Goal: Information Seeking & Learning: Learn about a topic

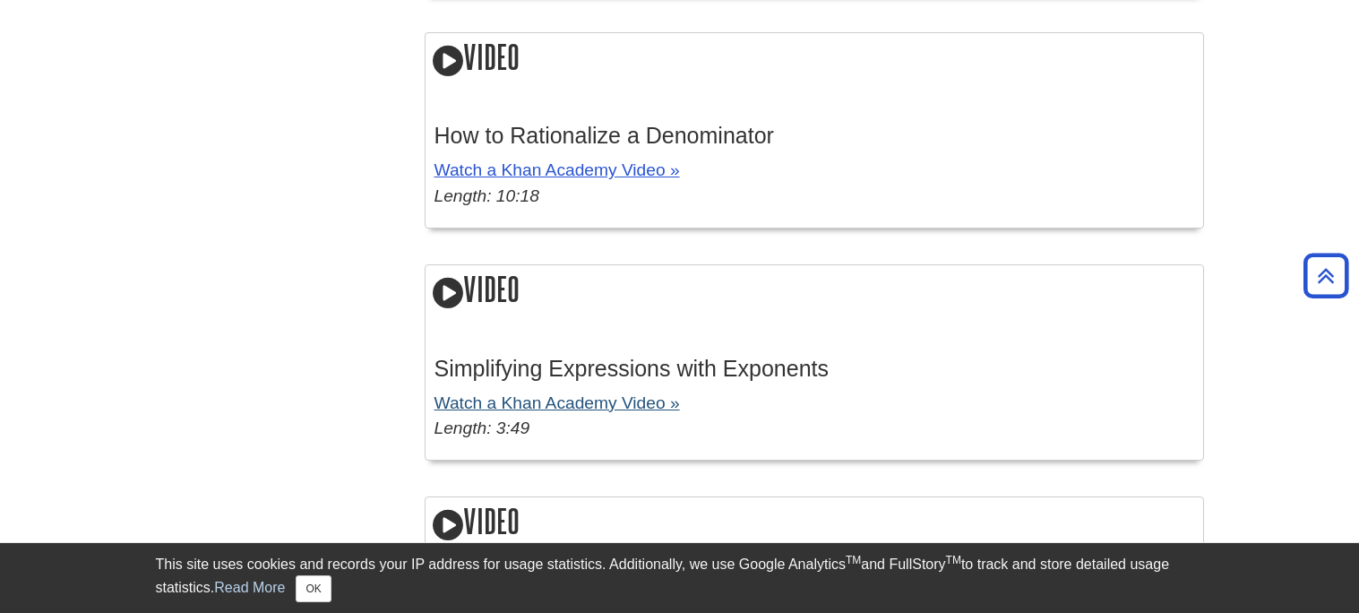
scroll to position [2315, 0]
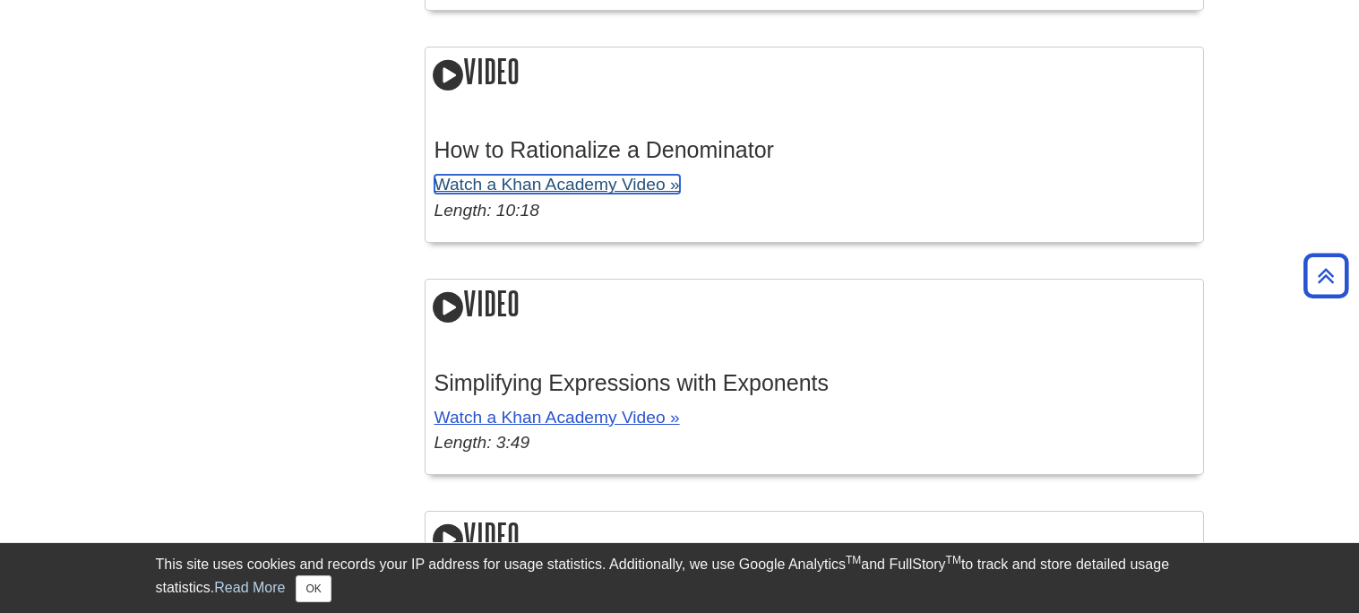
click at [548, 186] on link "Watch a Khan Academy Video »" at bounding box center [558, 184] width 246 height 19
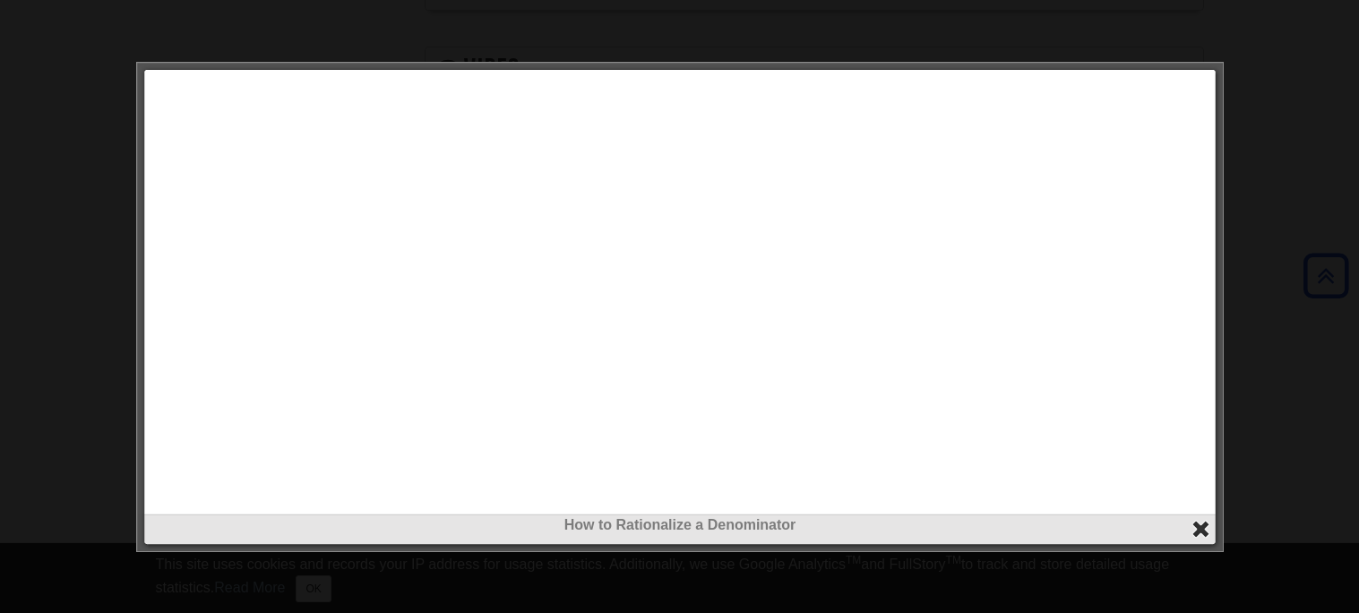
click at [1202, 530] on button "close" at bounding box center [1201, 529] width 21 height 21
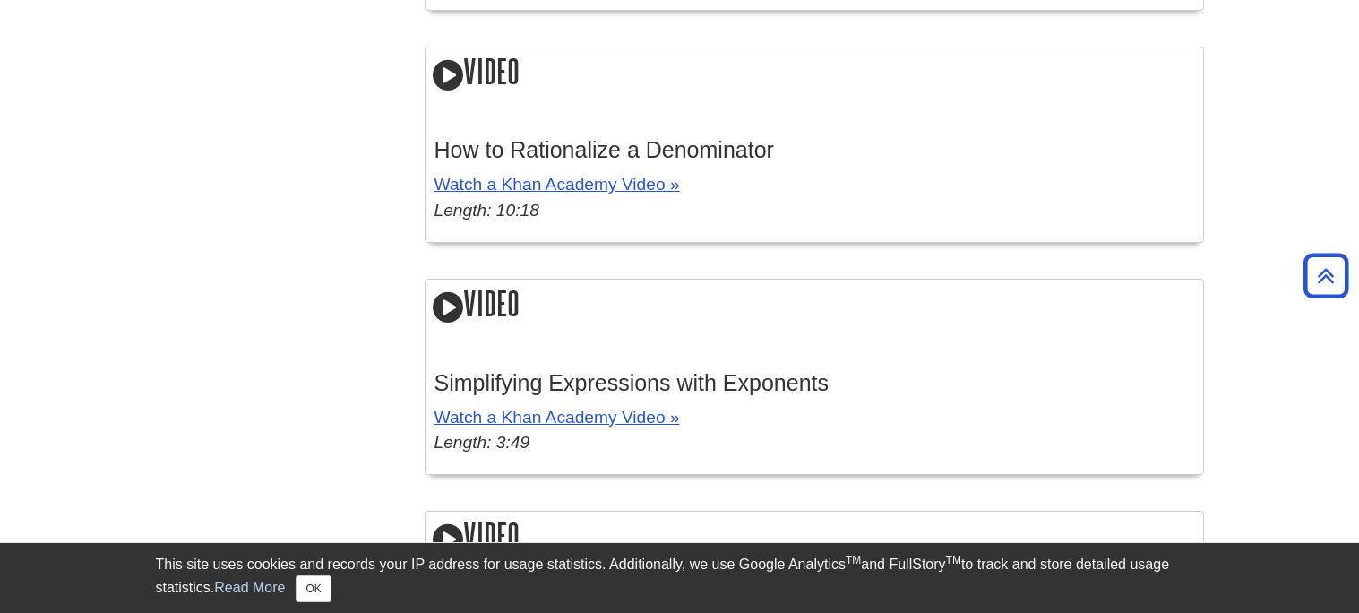
click at [470, 168] on div "How to Rationalize a Denominator Watch a Khan Academy Video » Length: 10:18" at bounding box center [815, 176] width 760 height 114
click at [479, 182] on link "Watch a Khan Academy Video »" at bounding box center [558, 184] width 246 height 19
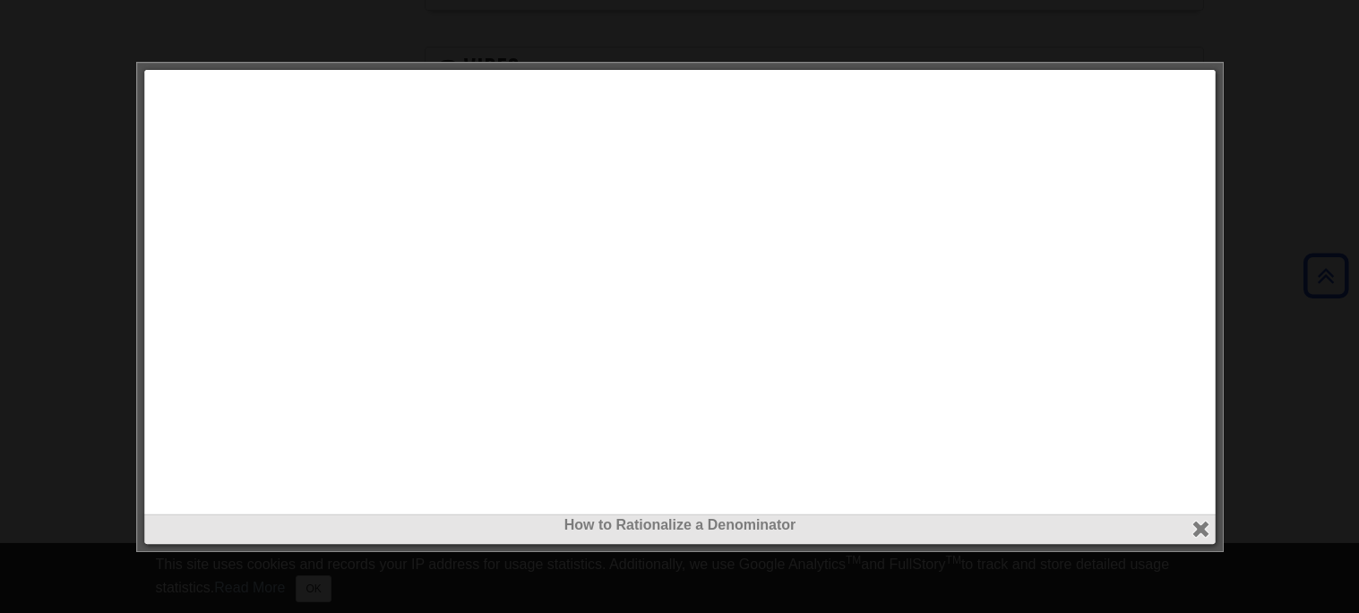
click at [65, 175] on div at bounding box center [679, 306] width 1359 height 613
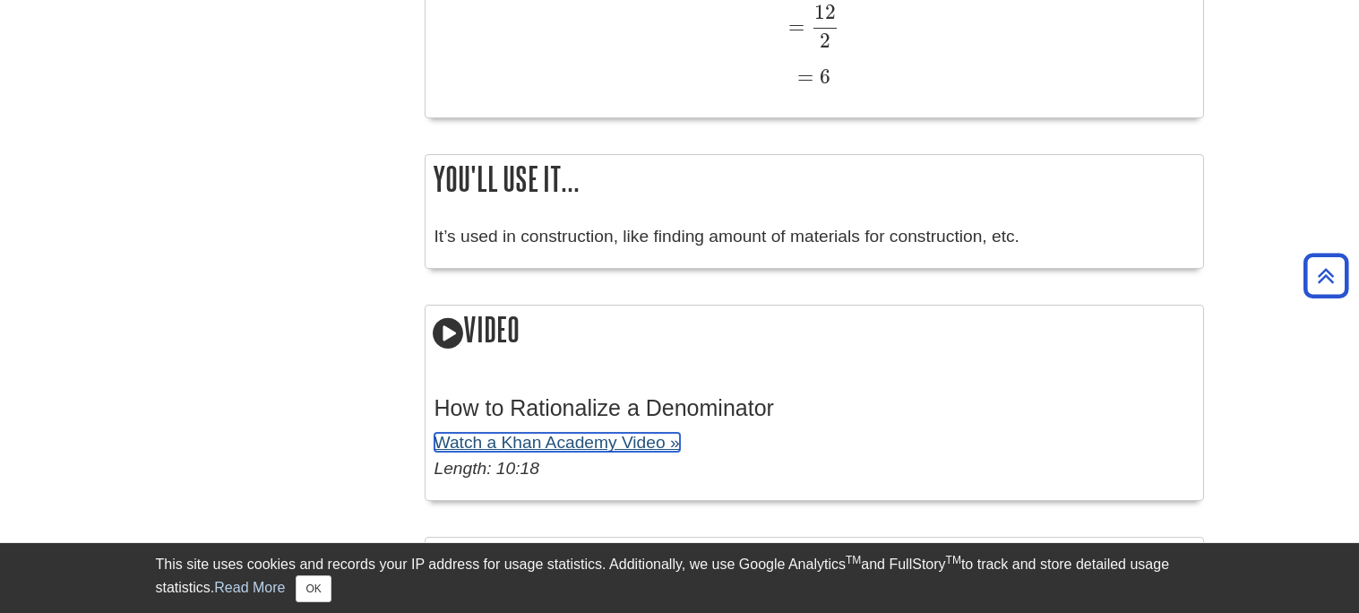
scroll to position [2059, 0]
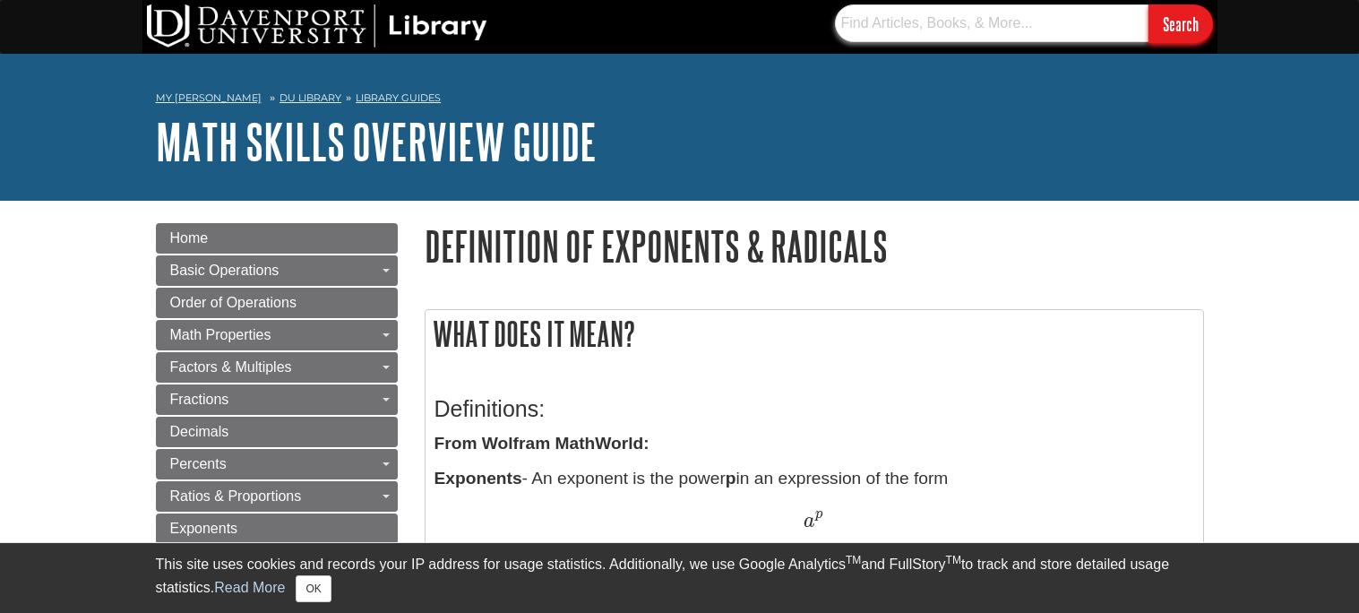
click at [890, 30] on input "text" at bounding box center [992, 23] width 314 height 38
click at [1149, 4] on input "Search" at bounding box center [1181, 23] width 65 height 39
type input "p"
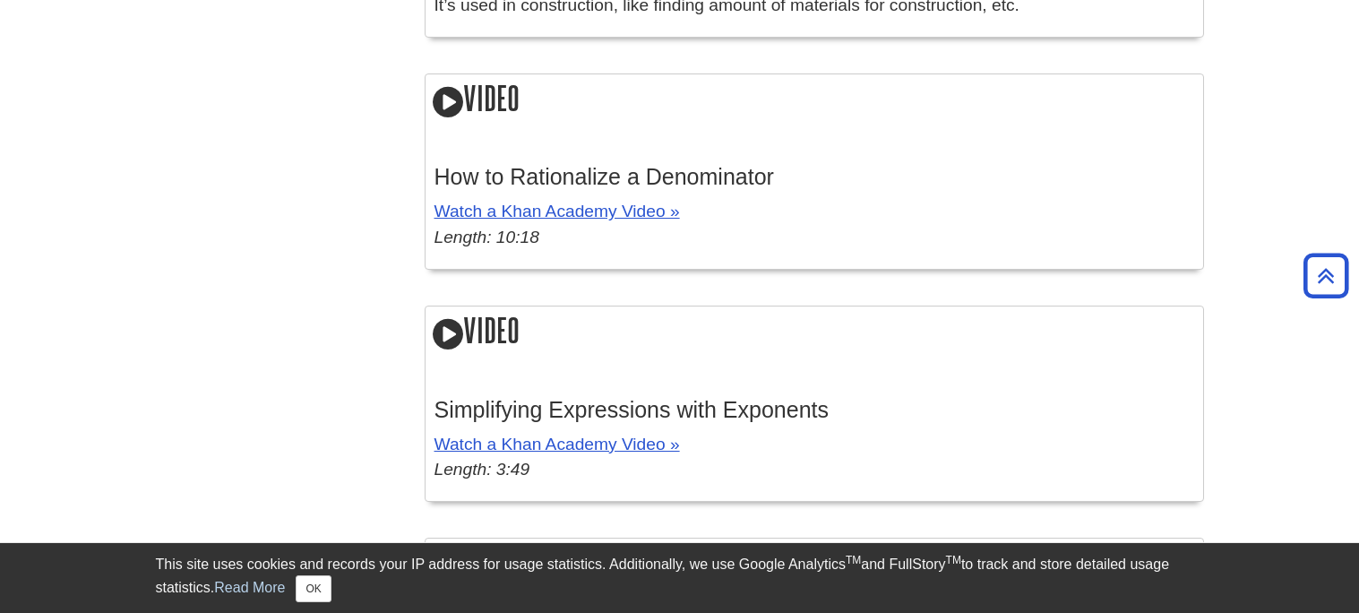
scroll to position [2285, 0]
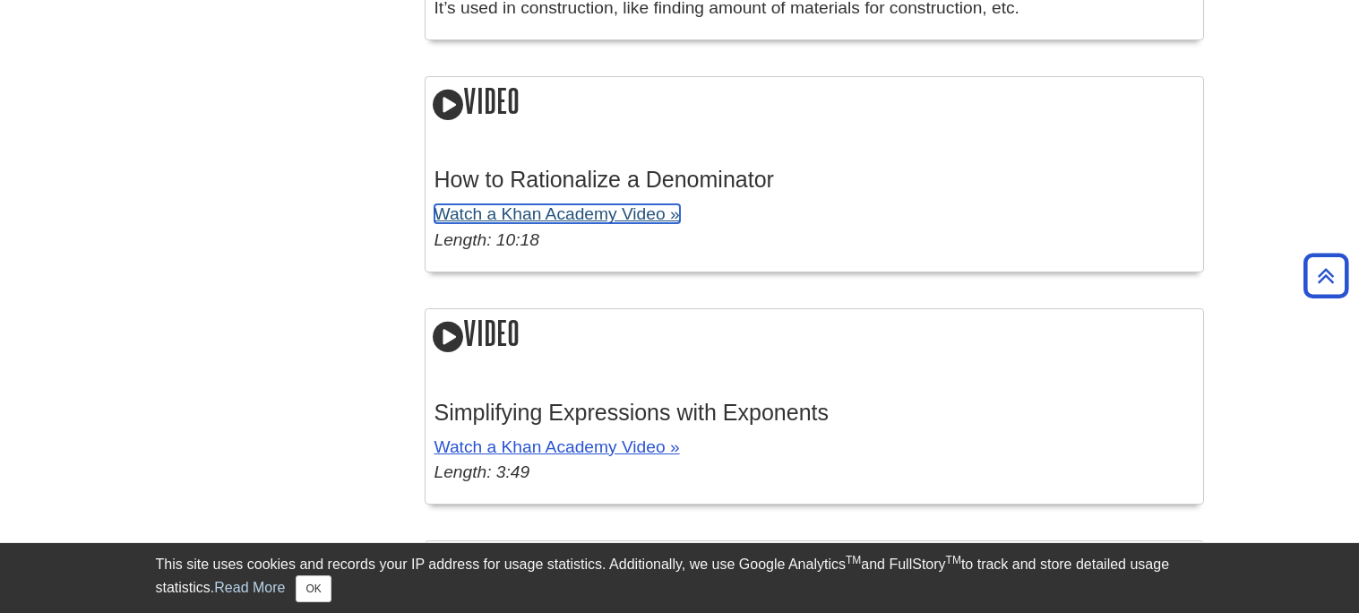
click at [614, 212] on link "Watch a Khan Academy Video »" at bounding box center [558, 213] width 246 height 19
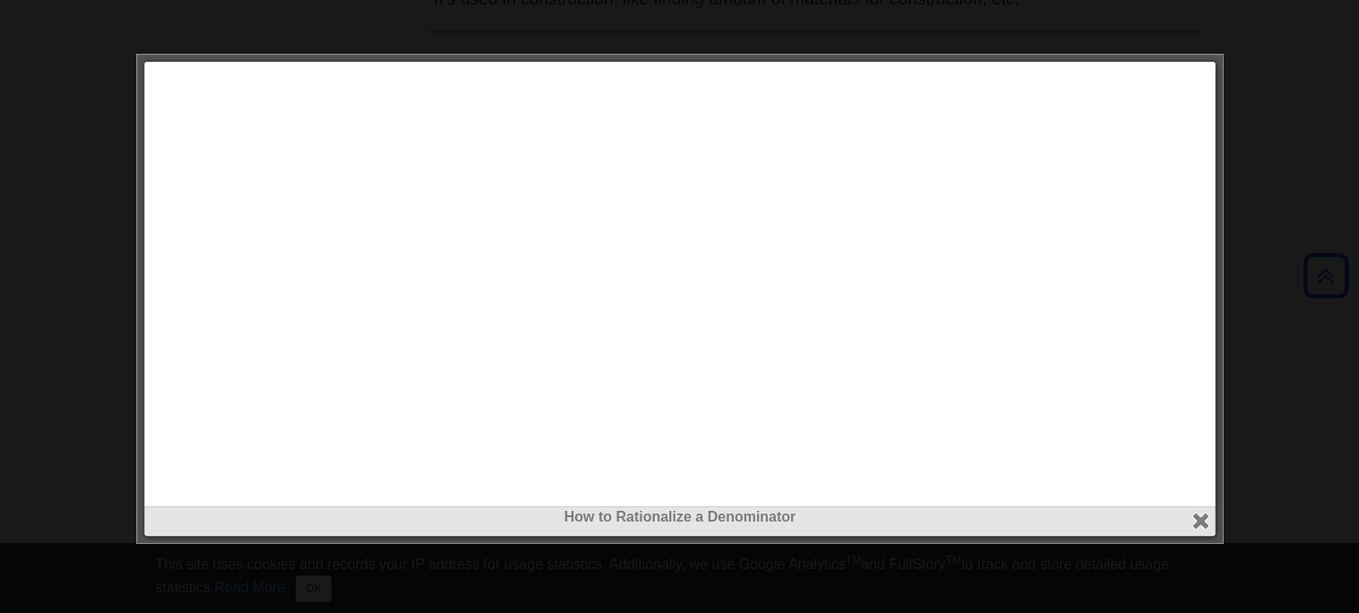
scroll to position [2297, 0]
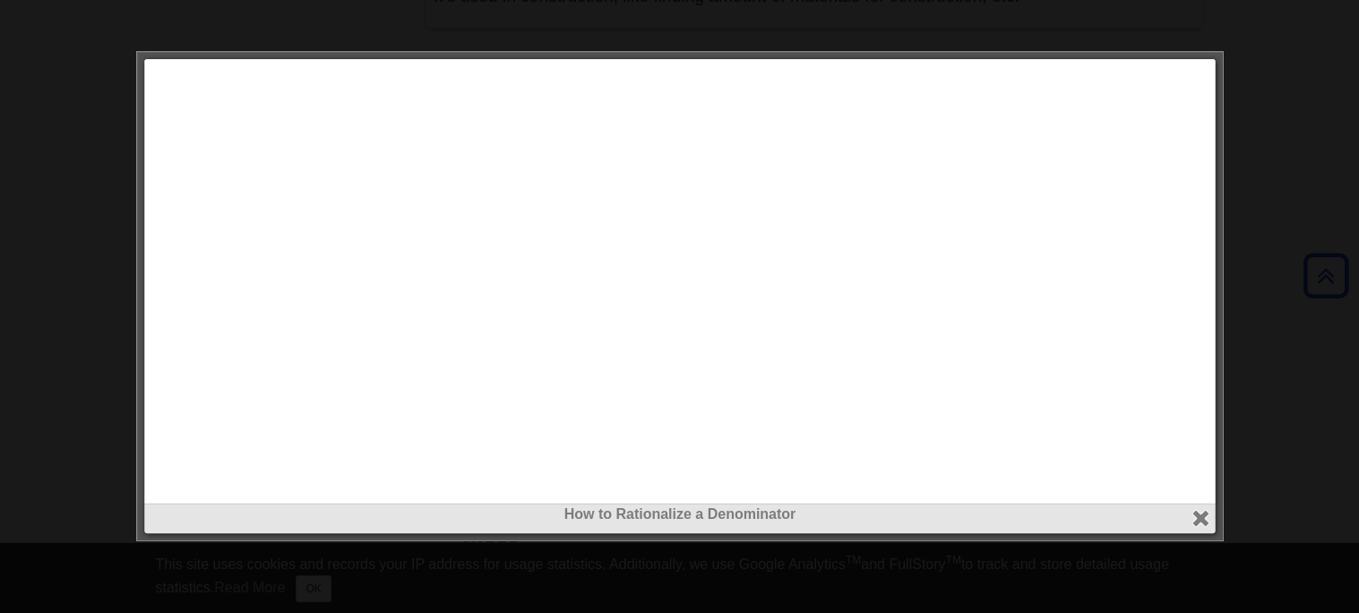
click at [1358, 221] on div at bounding box center [679, 306] width 1359 height 613
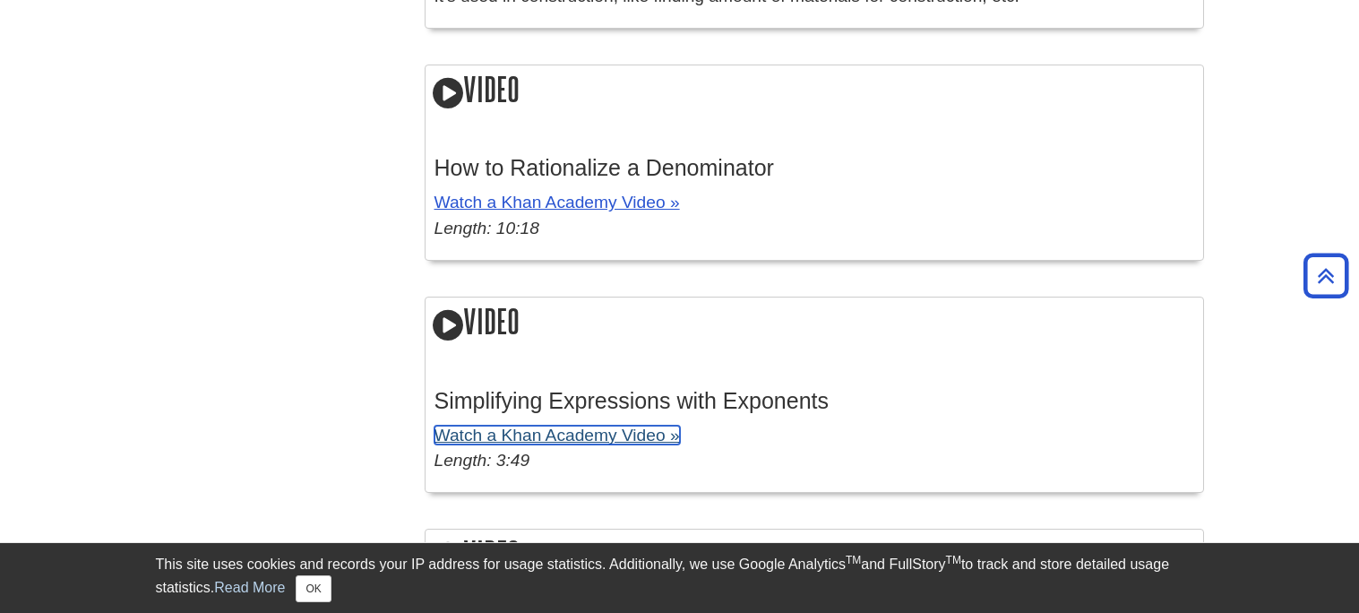
click at [578, 439] on link "Watch a Khan Academy Video »" at bounding box center [558, 435] width 246 height 19
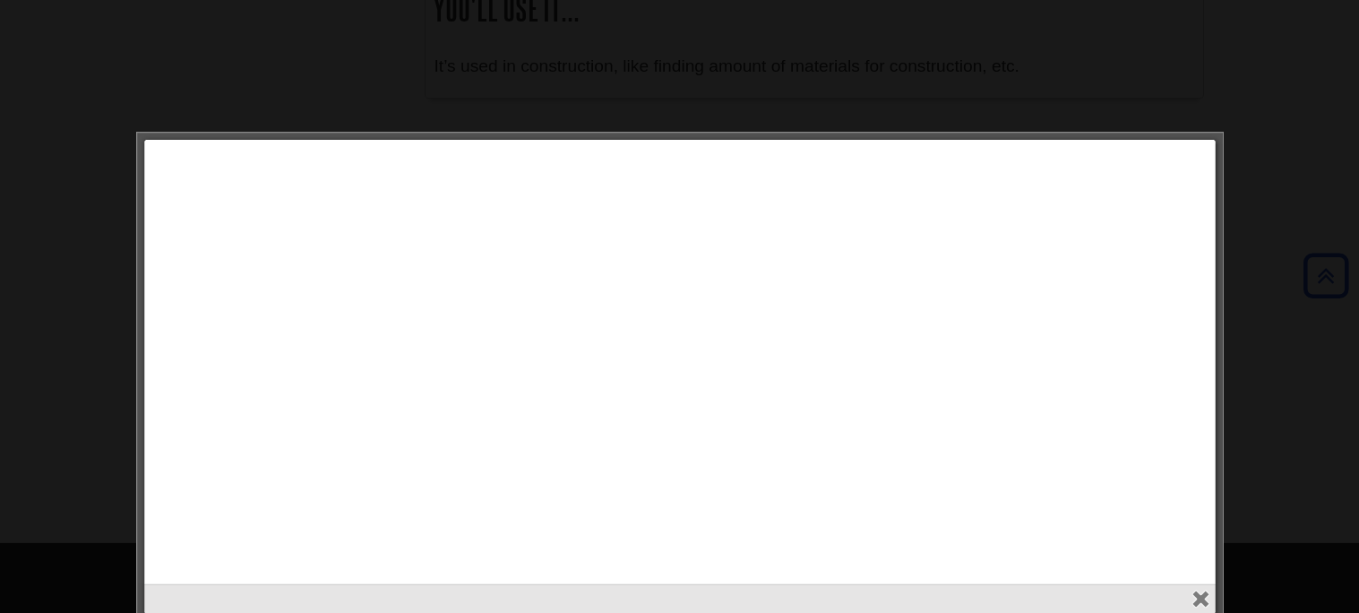
scroll to position [2219, 0]
